Goal: Find specific page/section: Find specific page/section

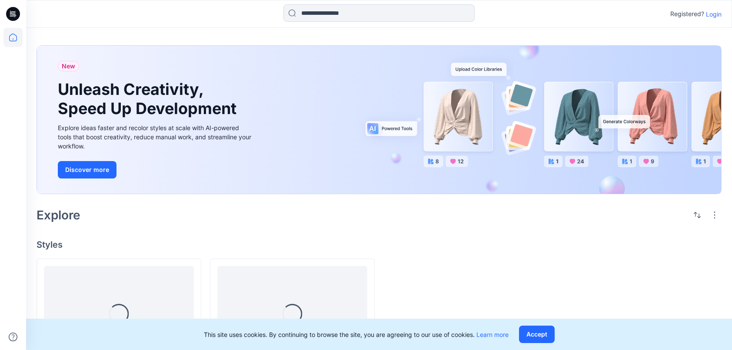
click at [710, 11] on p "Login" at bounding box center [714, 14] width 16 height 9
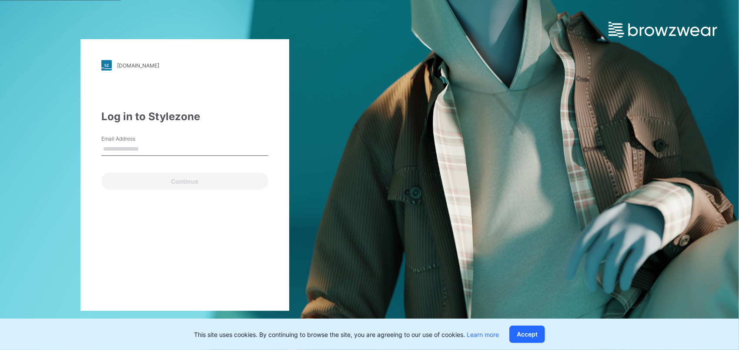
click at [200, 143] on input "Email Address" at bounding box center [184, 149] width 167 height 13
type input "**********"
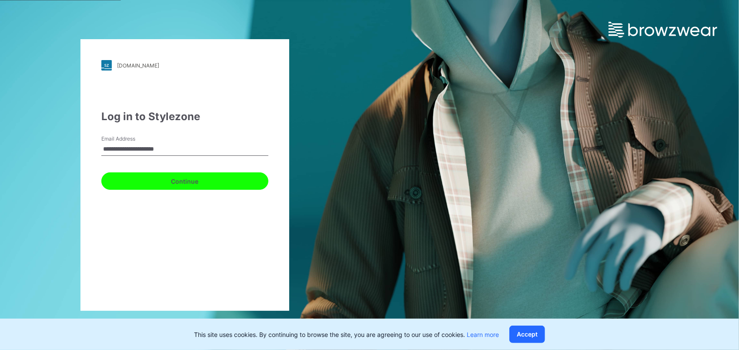
click at [191, 184] on button "Continue" at bounding box center [184, 180] width 167 height 17
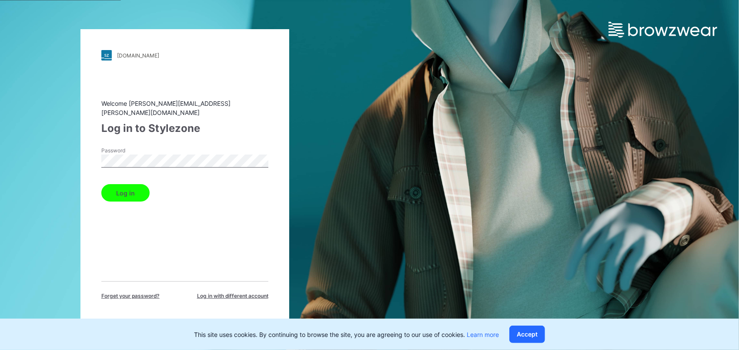
click at [113, 180] on div "Log in" at bounding box center [184, 190] width 167 height 21
click at [118, 192] on button "Log in" at bounding box center [125, 192] width 48 height 17
click at [519, 335] on button "Accept" at bounding box center [527, 333] width 36 height 17
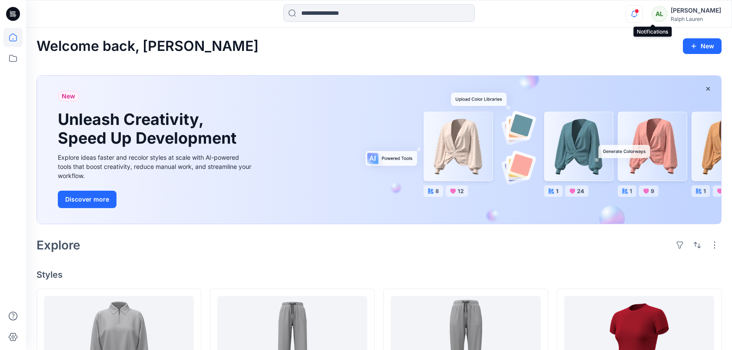
click at [643, 15] on icon "button" at bounding box center [634, 13] width 17 height 17
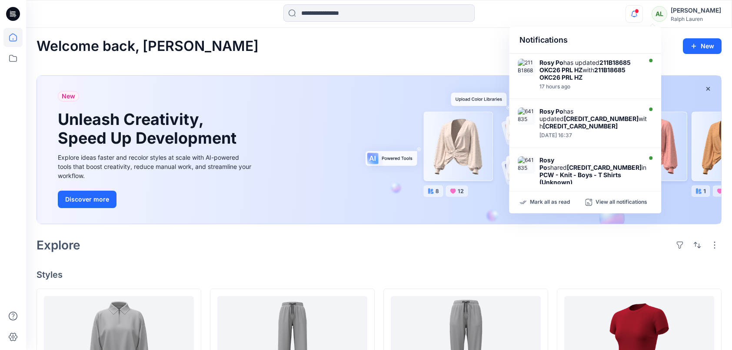
click at [639, 11] on span at bounding box center [637, 11] width 4 height 5
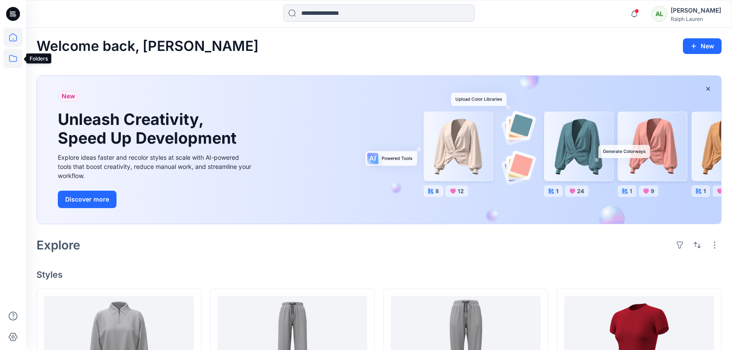
click at [8, 58] on icon at bounding box center [12, 58] width 19 height 19
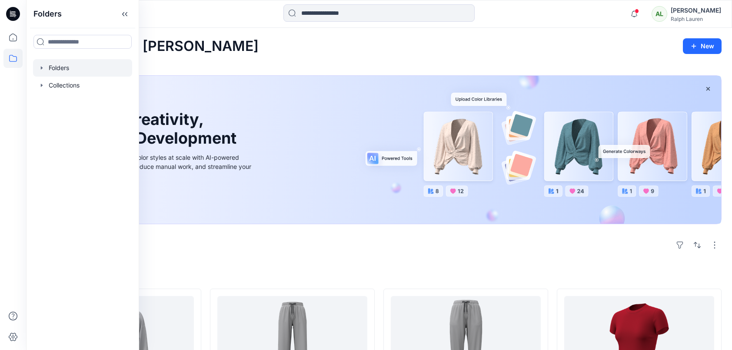
click at [83, 74] on div at bounding box center [82, 67] width 99 height 17
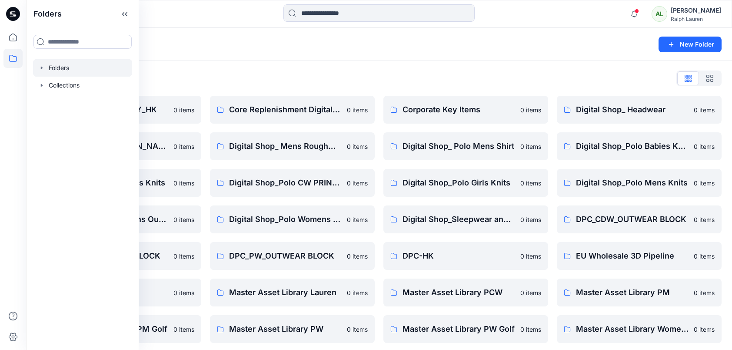
click at [368, 43] on div "Folders" at bounding box center [345, 44] width 617 height 12
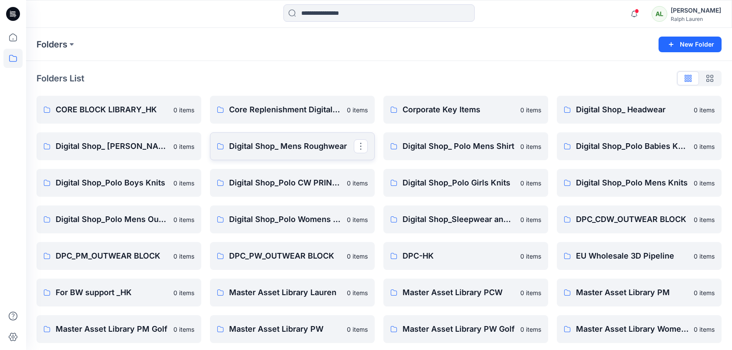
click at [304, 136] on link "Digital Shop_ Mens Roughwear" at bounding box center [292, 146] width 165 height 28
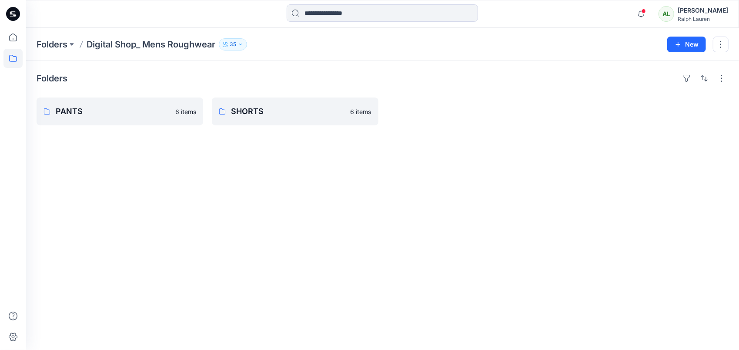
click at [163, 52] on div "Folders Digital Shop_ Mens Roughwear 35 New" at bounding box center [382, 44] width 713 height 33
click at [158, 39] on p "Digital Shop_ Mens Roughwear" at bounding box center [151, 44] width 129 height 12
click at [53, 49] on p "Folders" at bounding box center [52, 44] width 31 height 12
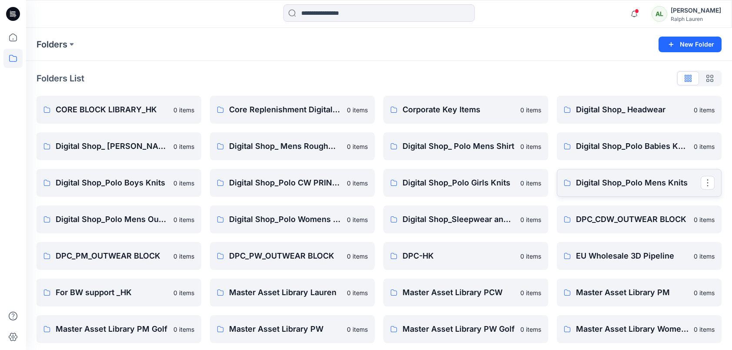
click at [662, 180] on p "Digital Shop_Polo Mens Knits" at bounding box center [638, 183] width 125 height 12
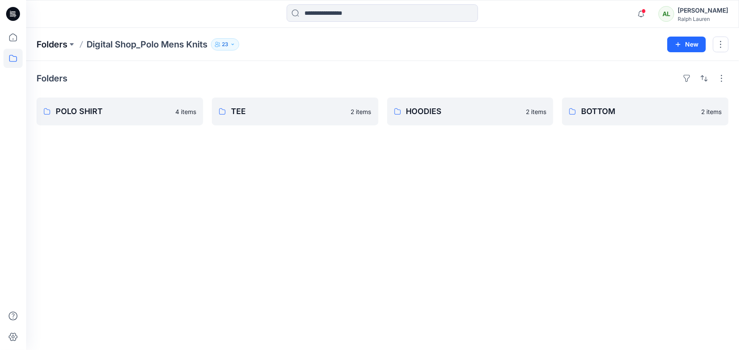
click at [53, 45] on p "Folders" at bounding box center [52, 44] width 31 height 12
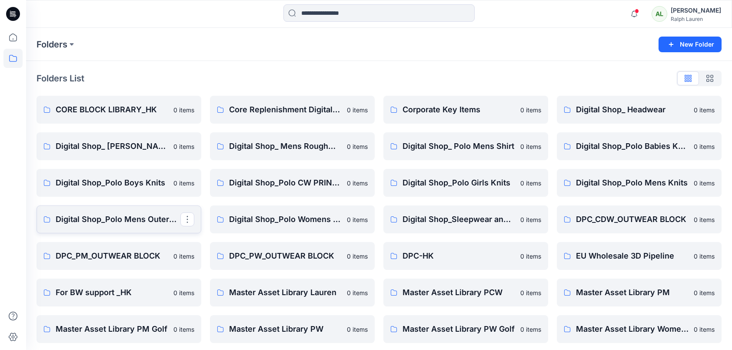
click at [98, 220] on p "Digital Shop_Polo Mens Outerwear" at bounding box center [118, 219] width 125 height 12
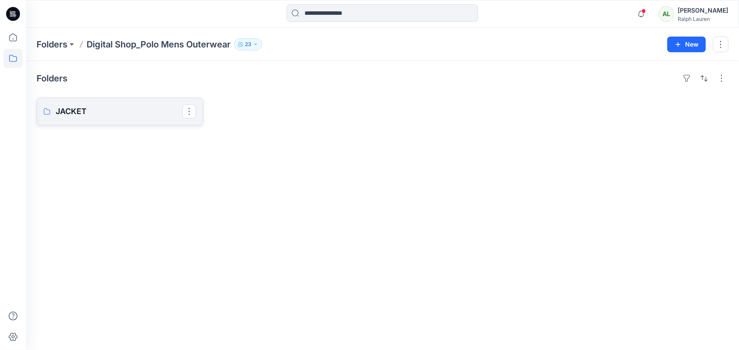
click at [130, 110] on p "JACKET" at bounding box center [119, 111] width 127 height 12
